Goal: Information Seeking & Learning: Learn about a topic

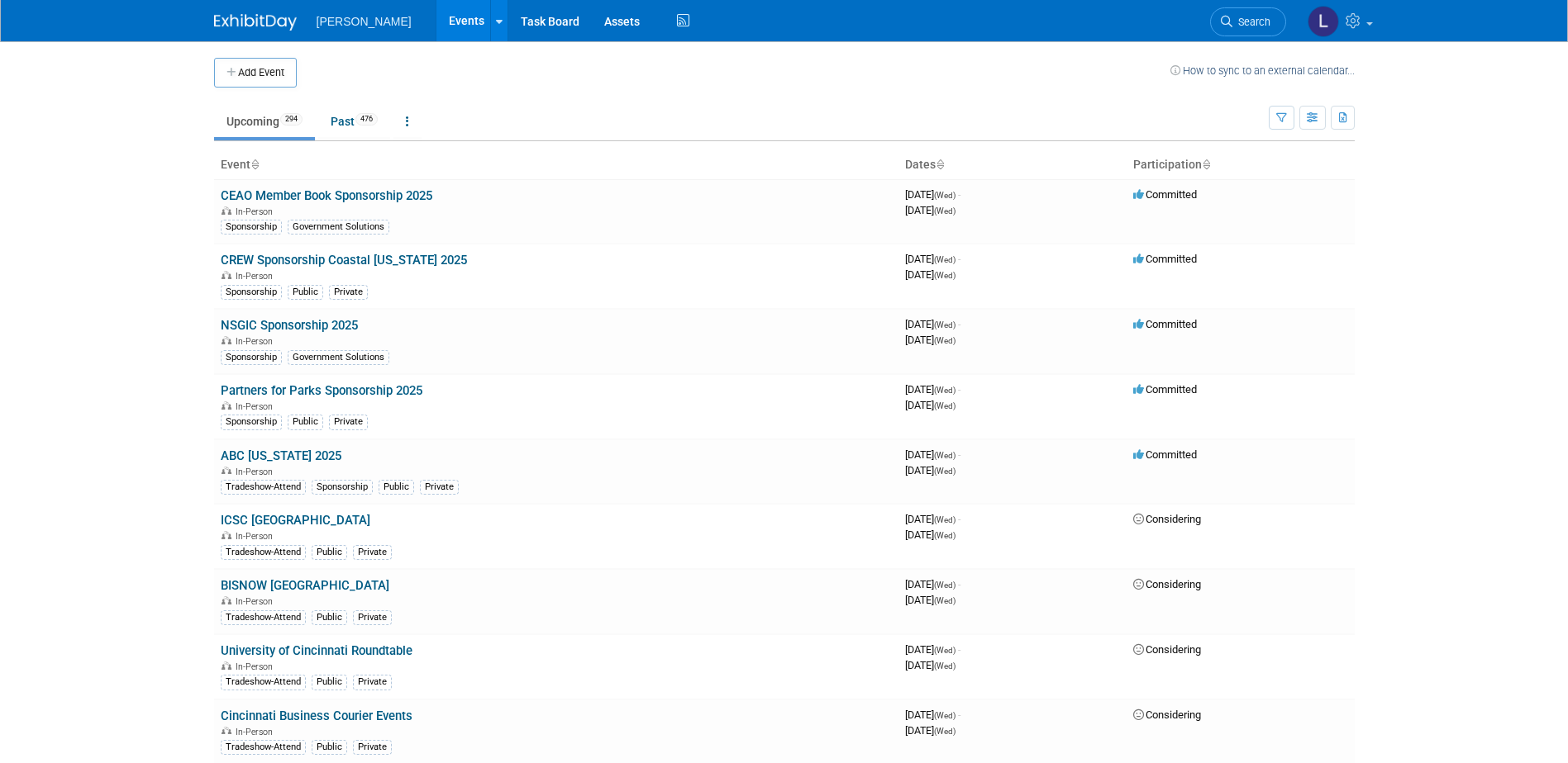
scroll to position [11320, 0]
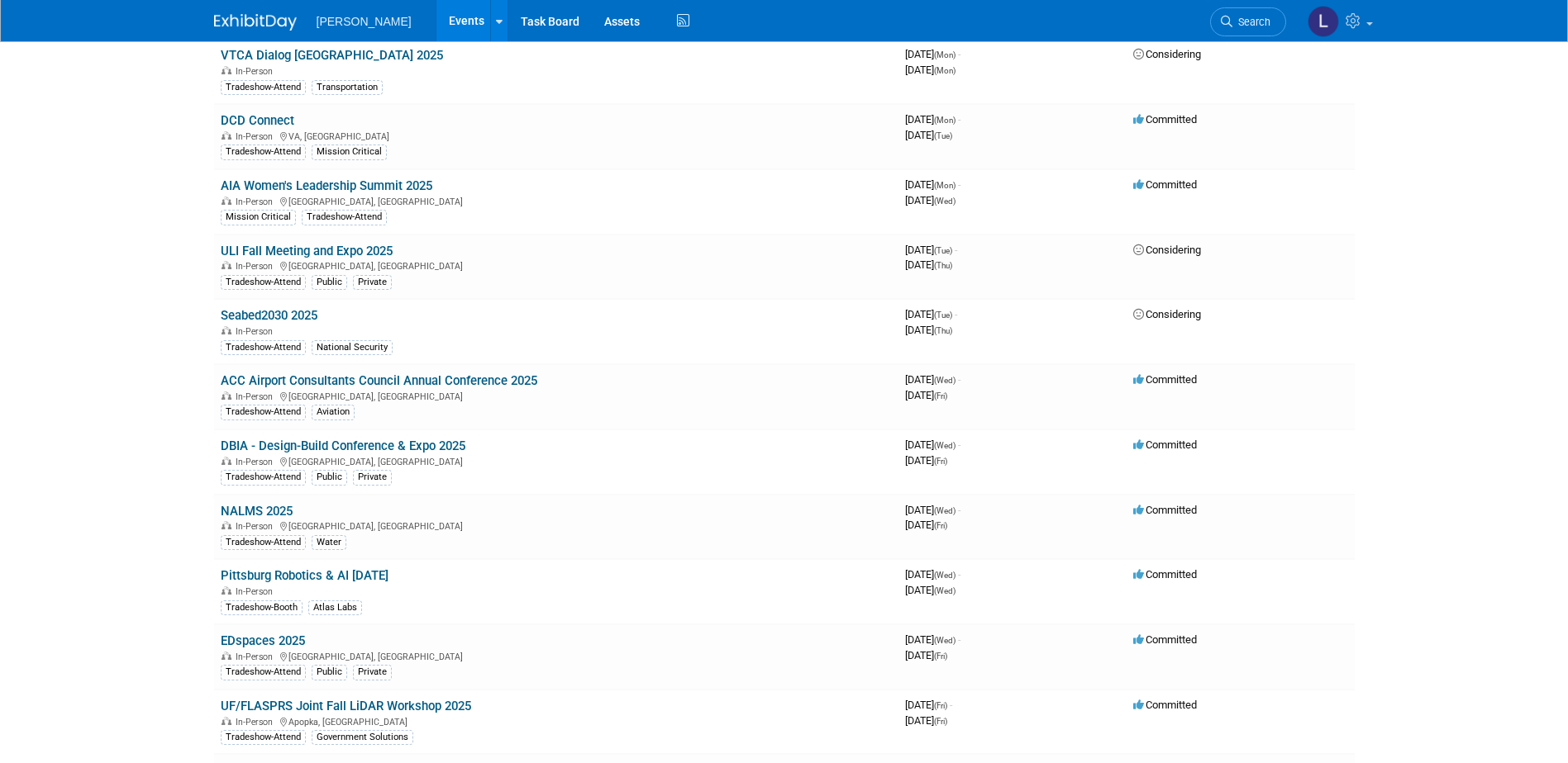
drag, startPoint x: 523, startPoint y: 382, endPoint x: 556, endPoint y: 382, distance: 33.0
click at [523, 382] on link "ACC Airport Consultants Council Annual Conference 2025" at bounding box center [379, 380] width 317 height 15
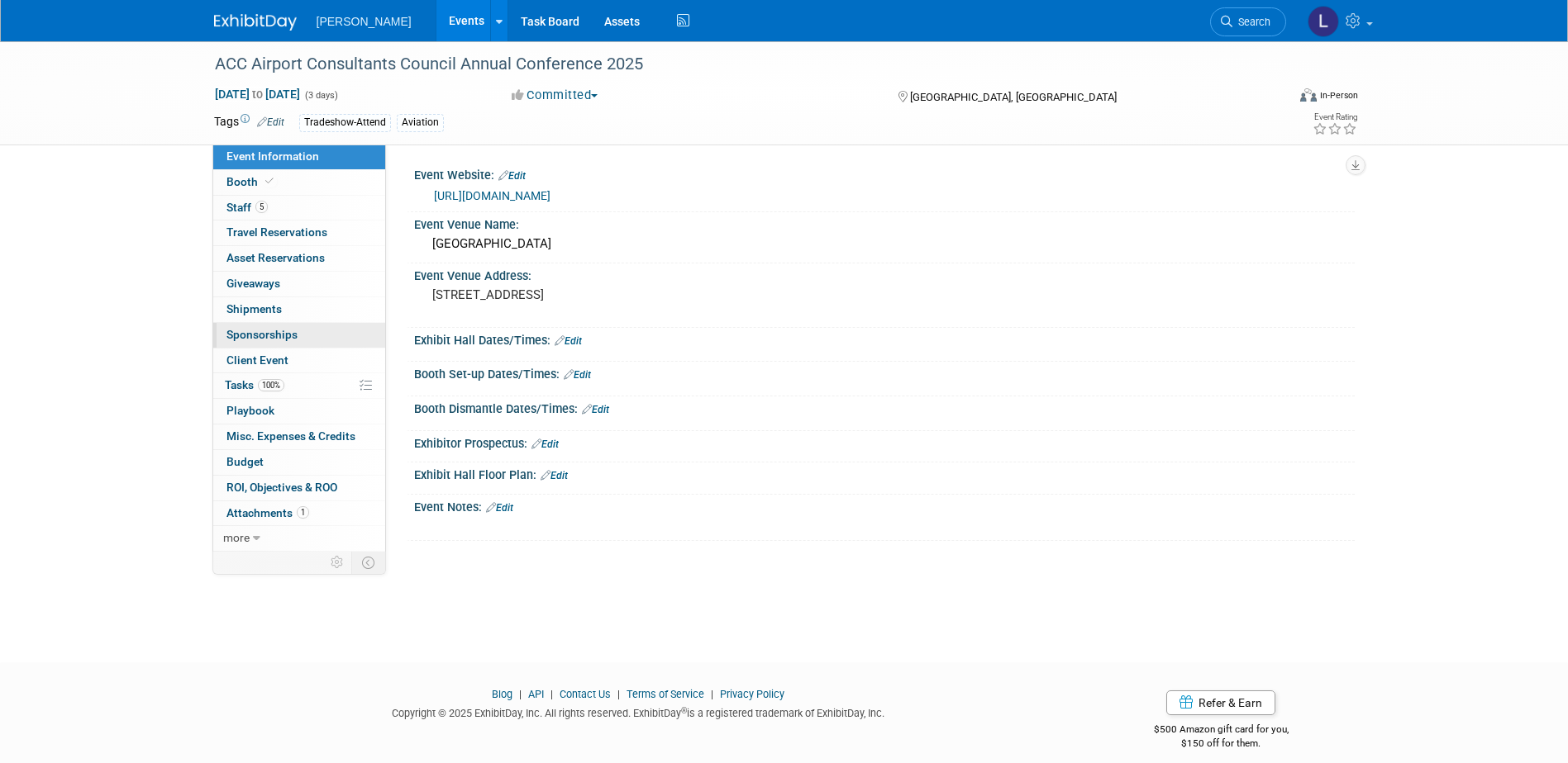
click at [330, 332] on link "0 Sponsorships 0" at bounding box center [299, 335] width 172 height 25
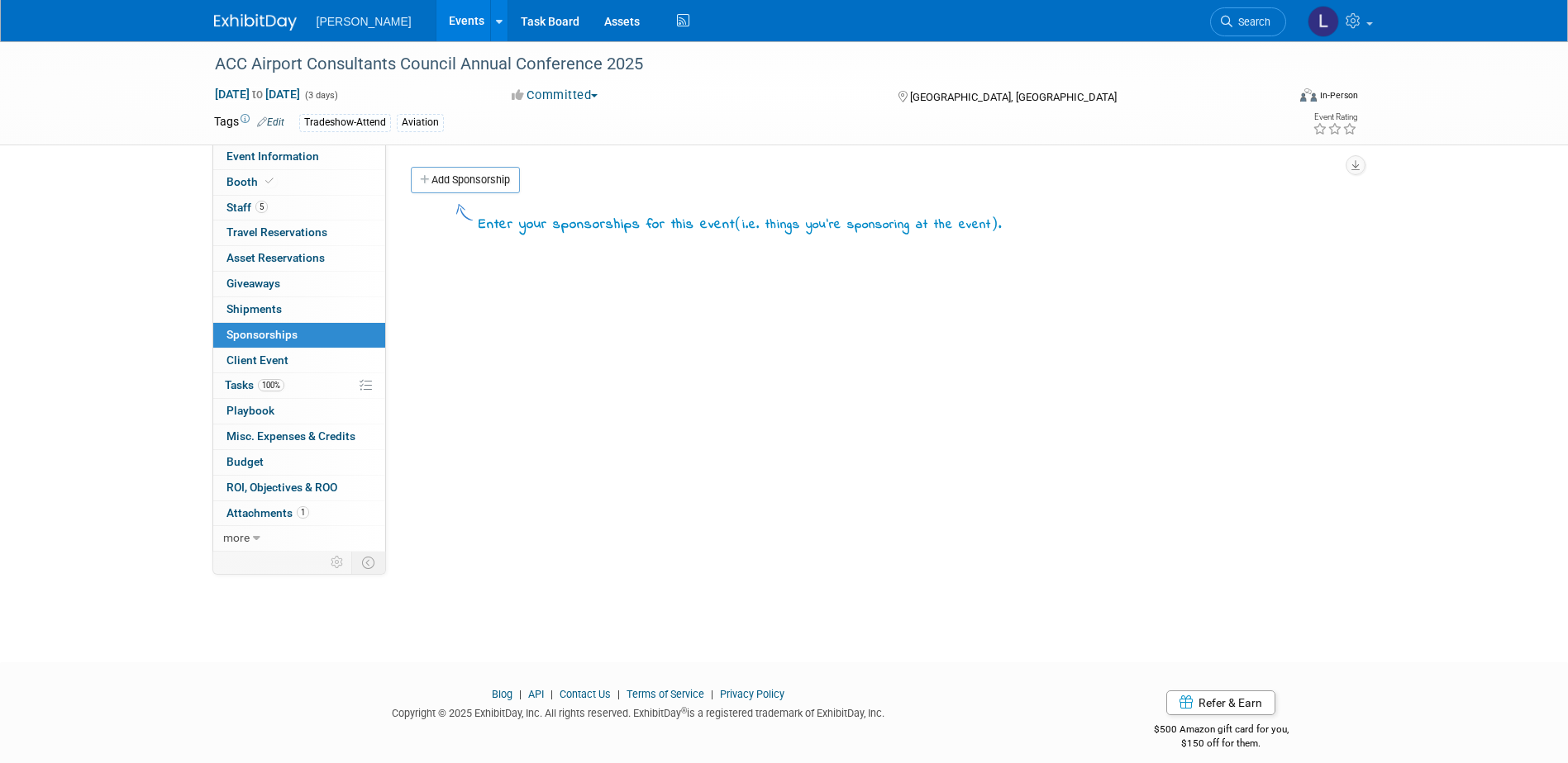
click at [437, 19] on link "Events" at bounding box center [466, 21] width 60 height 41
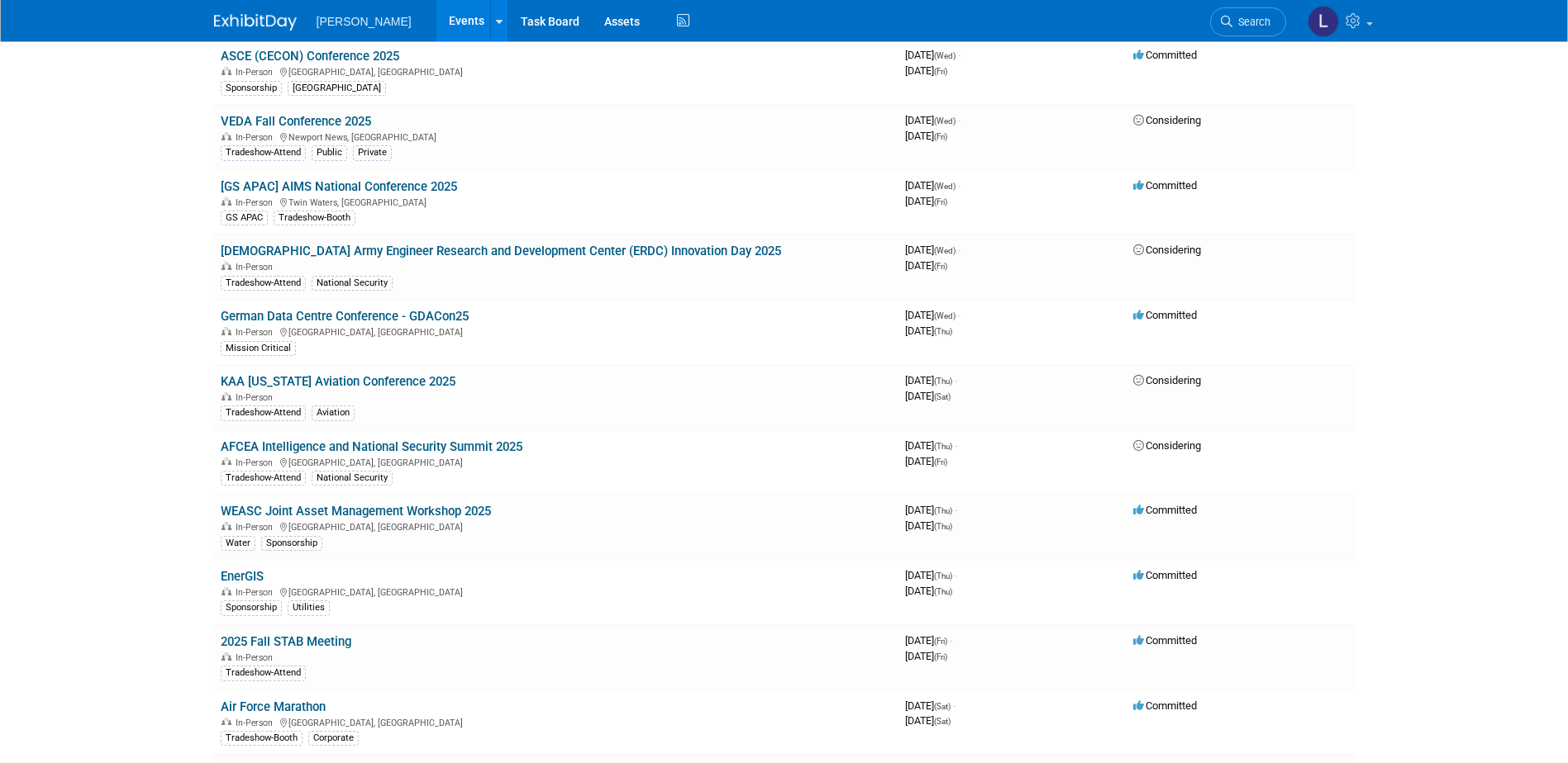
scroll to position [7743, 0]
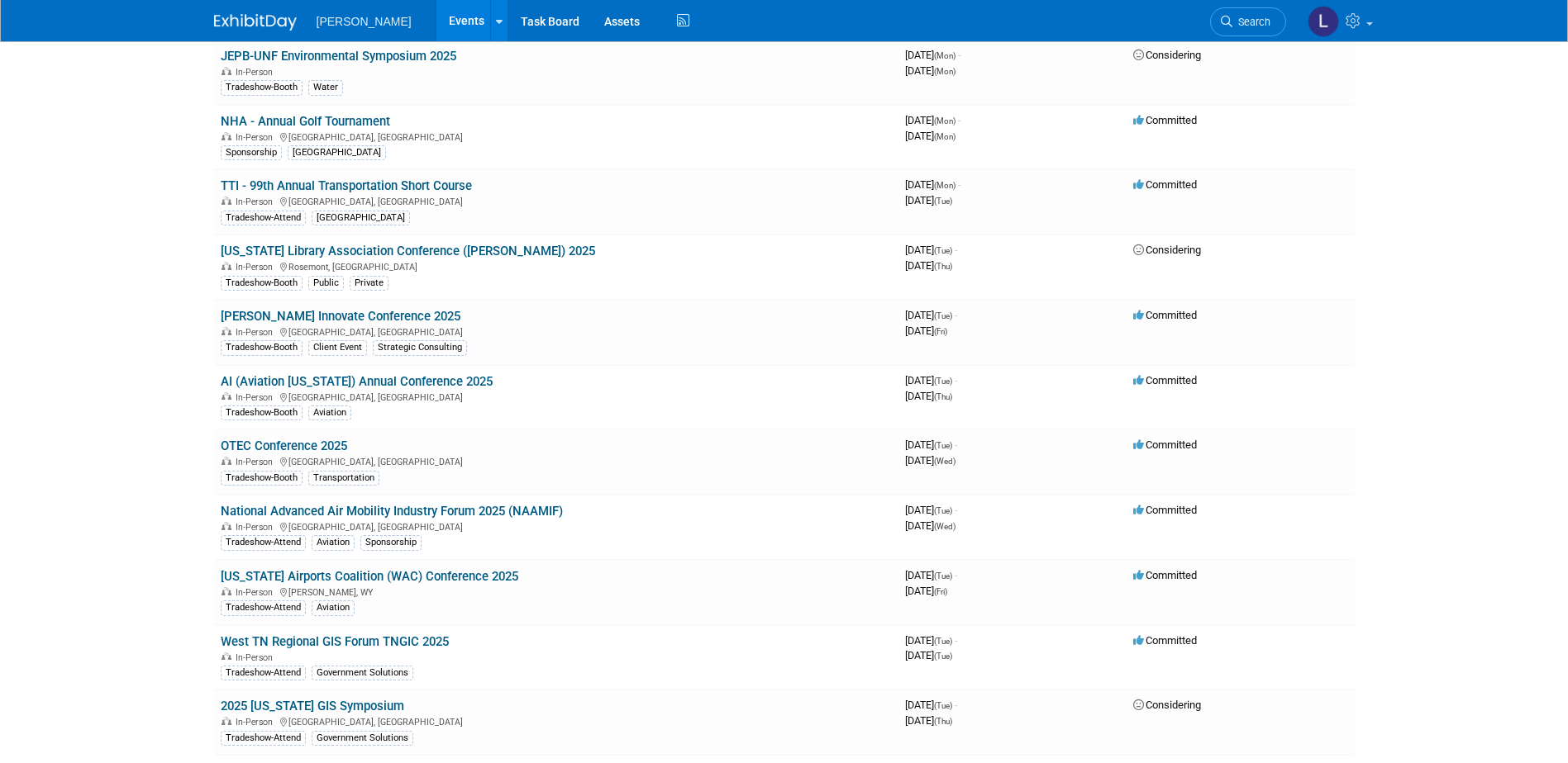
click at [461, 381] on link "AI (Aviation [US_STATE]) Annual Conference 2025" at bounding box center [357, 381] width 272 height 15
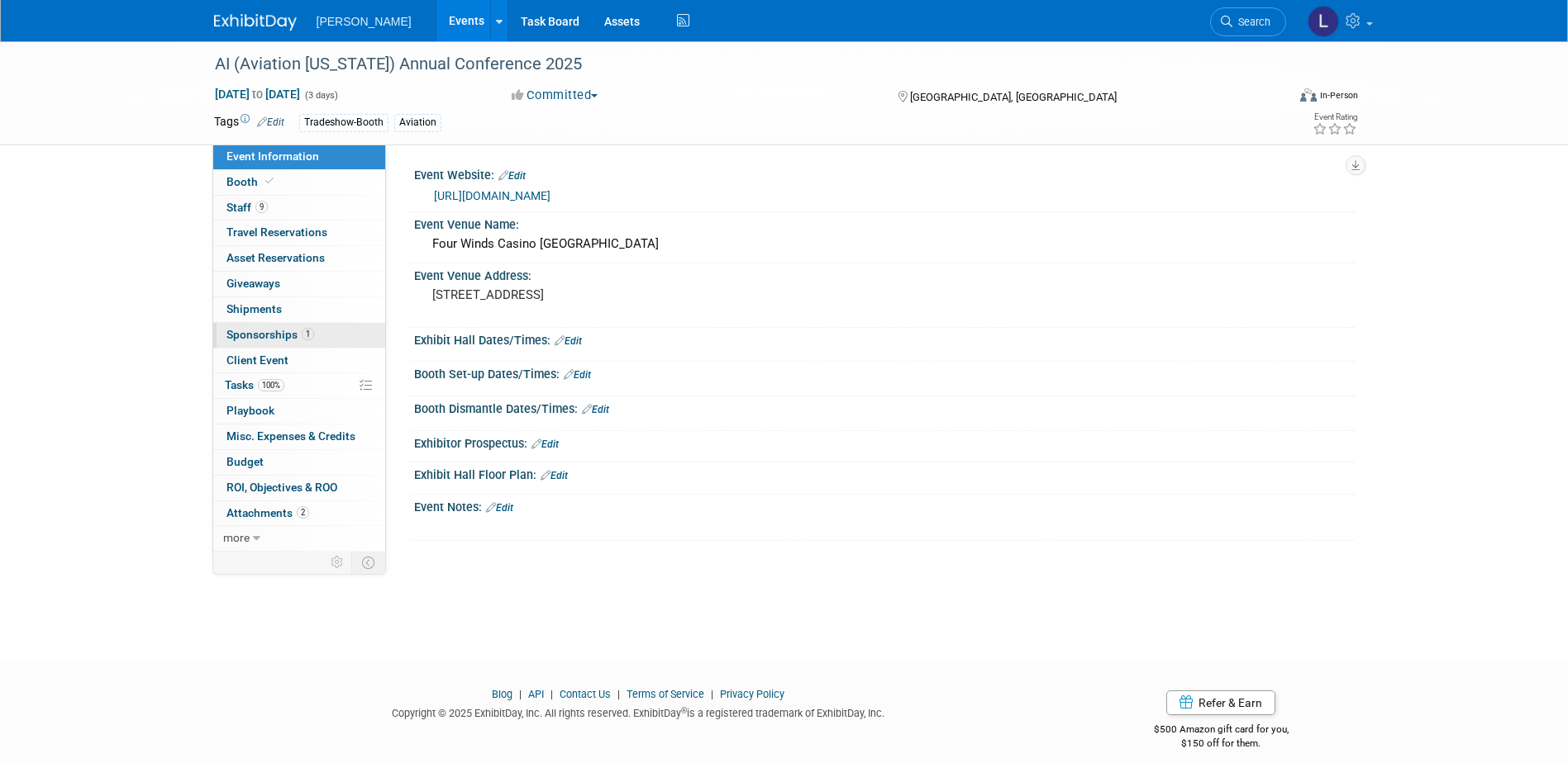
click at [312, 332] on link "1 Sponsorships 1" at bounding box center [299, 335] width 172 height 25
